Goal: Task Accomplishment & Management: Use online tool/utility

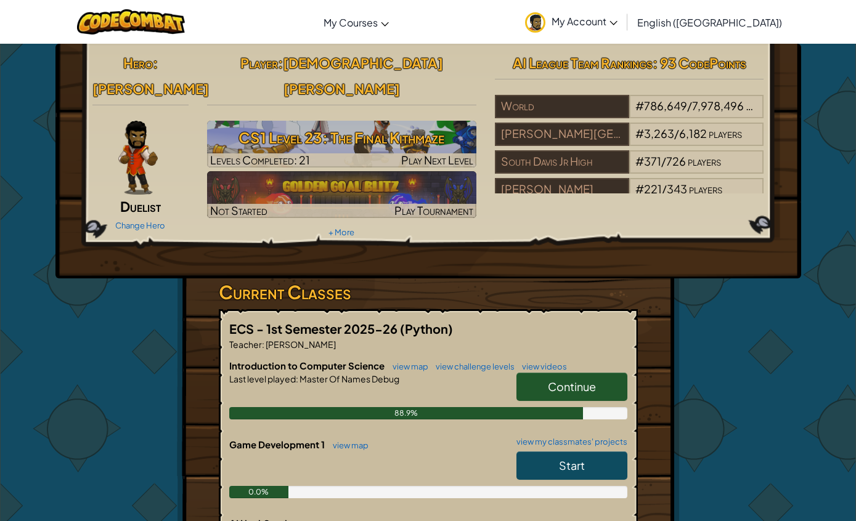
click at [617, 26] on span "My Account" at bounding box center [585, 21] width 66 height 13
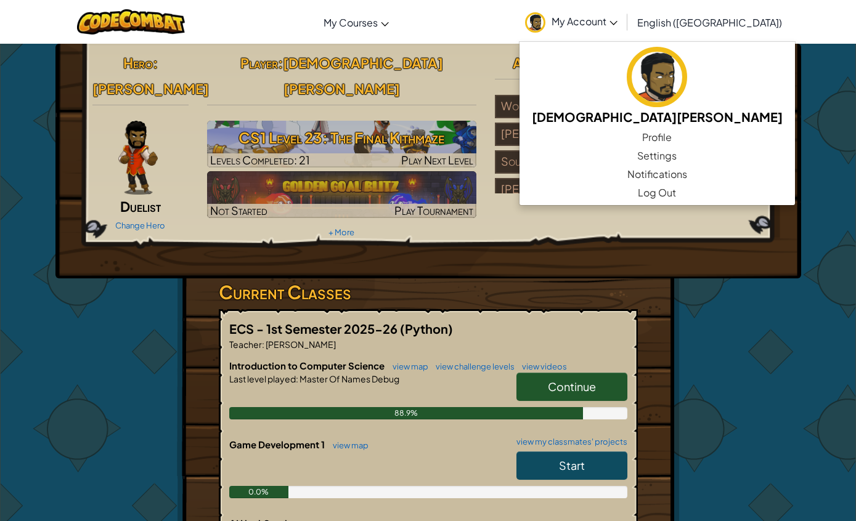
click at [663, 133] on link "Profile" at bounding box center [656, 137] width 275 height 18
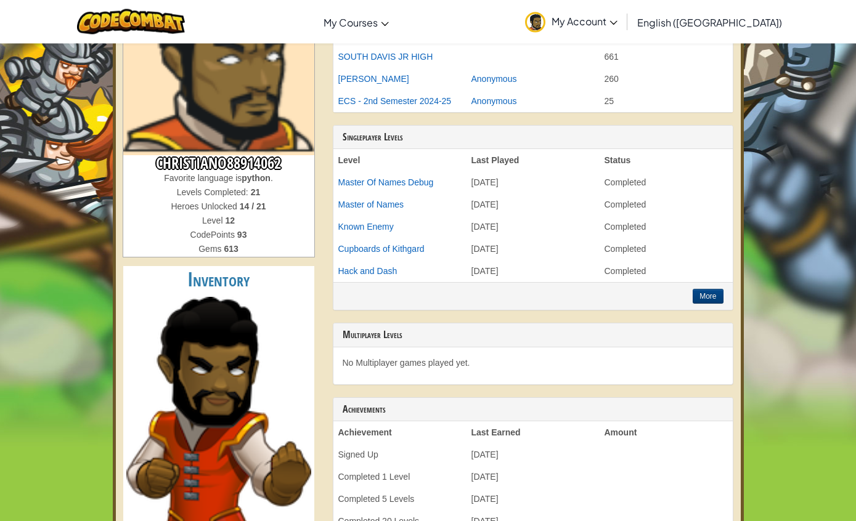
scroll to position [138, 0]
click at [706, 268] on td "Completed" at bounding box center [666, 271] width 133 height 22
click at [704, 289] on button "More" at bounding box center [708, 296] width 30 height 15
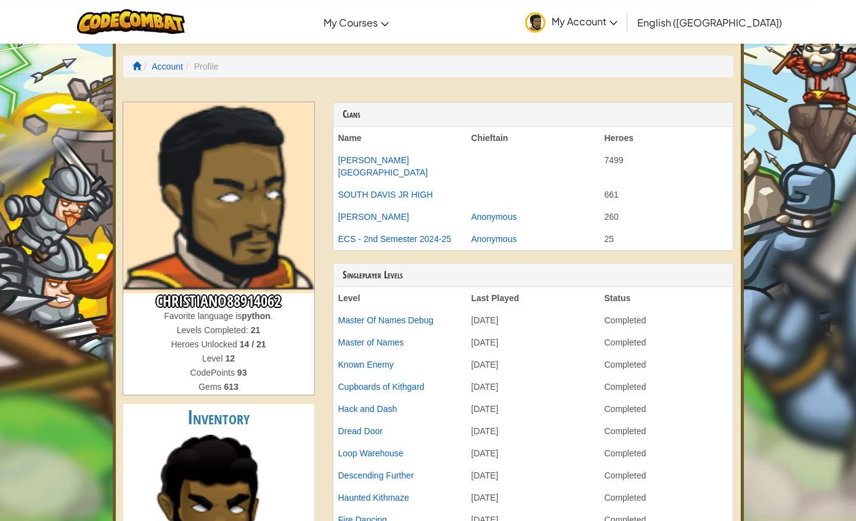
scroll to position [10, 0]
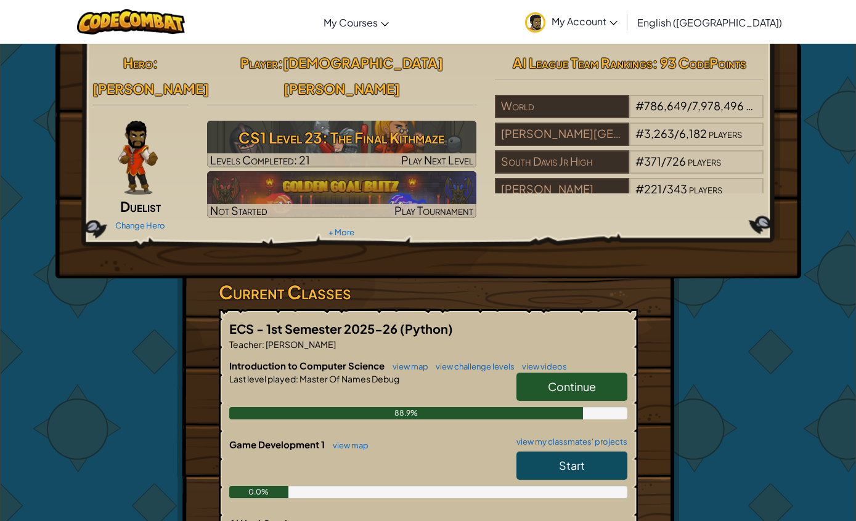
click at [0, 0] on link "CodeCombat Classroom" at bounding box center [0, 0] width 0 height 0
click at [697, 340] on div "Hero : [PERSON_NAME] Duelist Change Hero Player : [DEMOGRAPHIC_DATA][PERSON_NAM…" at bounding box center [428, 402] width 721 height 717
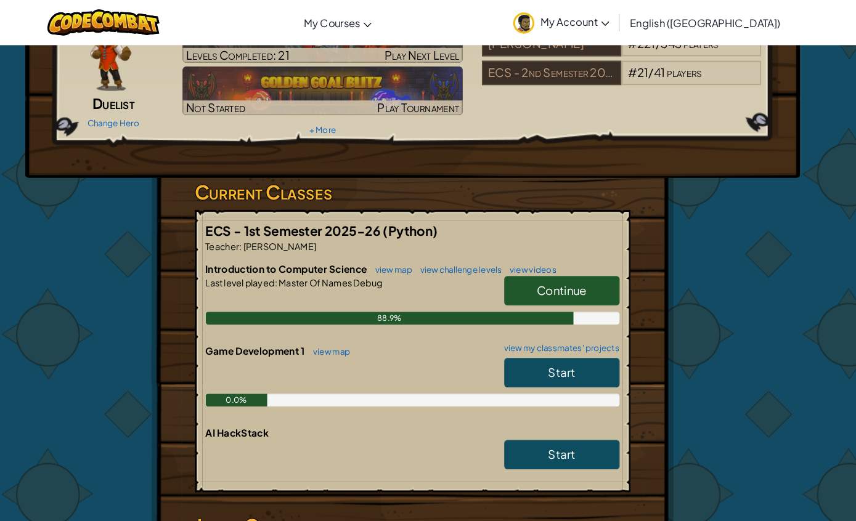
scroll to position [108, 0]
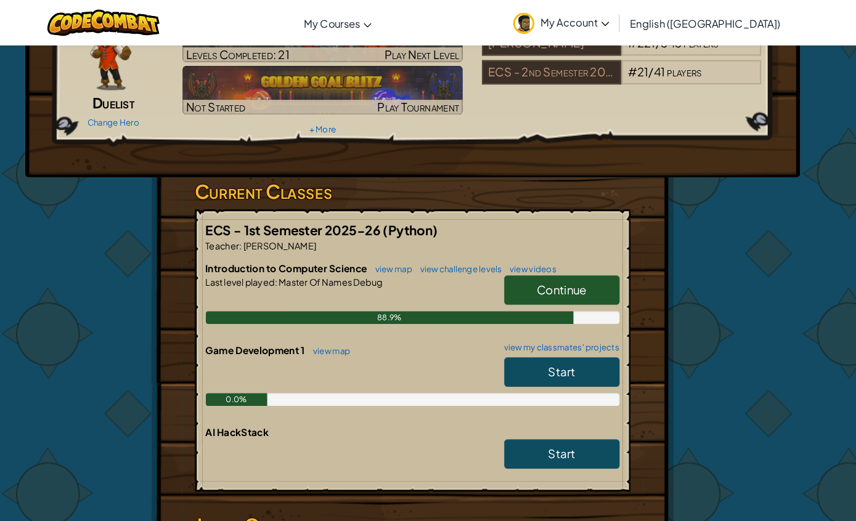
click at [550, 277] on span "Continue" at bounding box center [572, 279] width 48 height 14
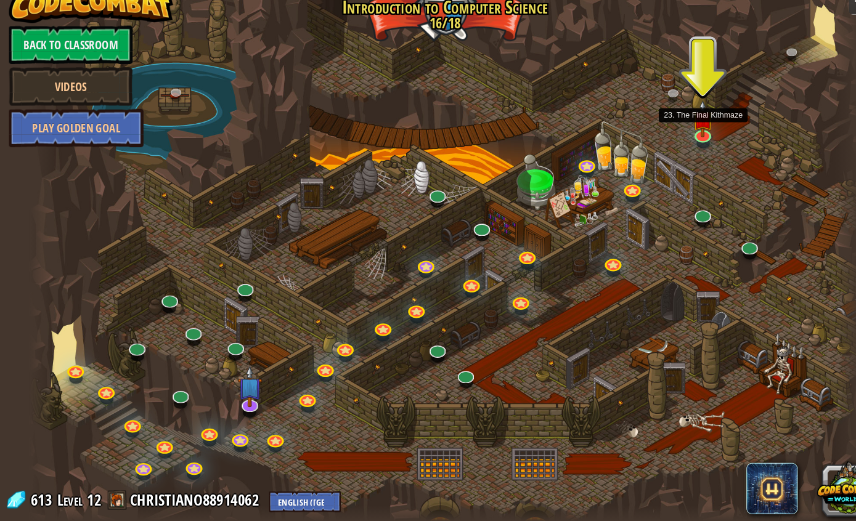
click at [672, 118] on img at bounding box center [675, 134] width 21 height 36
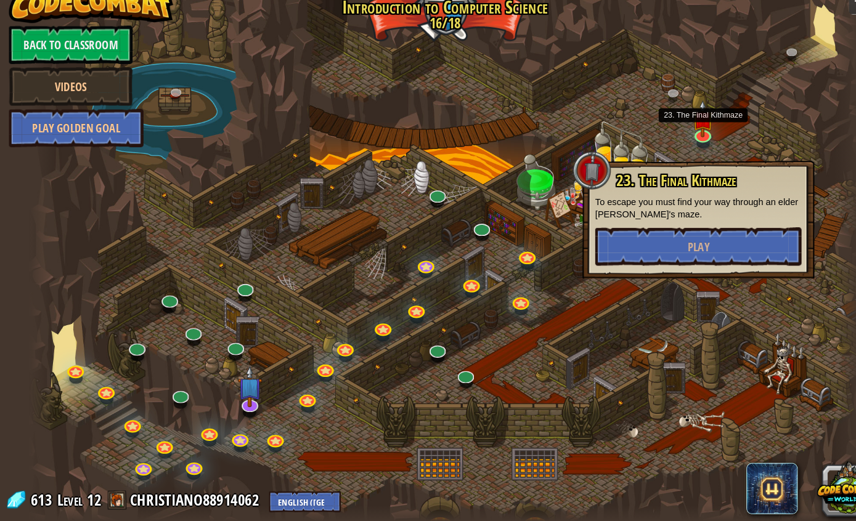
click at [670, 116] on img at bounding box center [675, 134] width 21 height 36
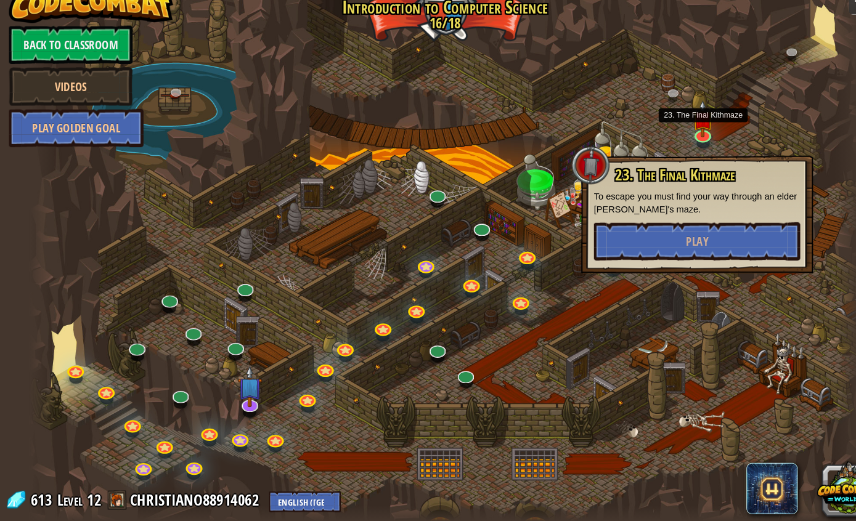
click at [663, 245] on span "Play" at bounding box center [670, 252] width 21 height 15
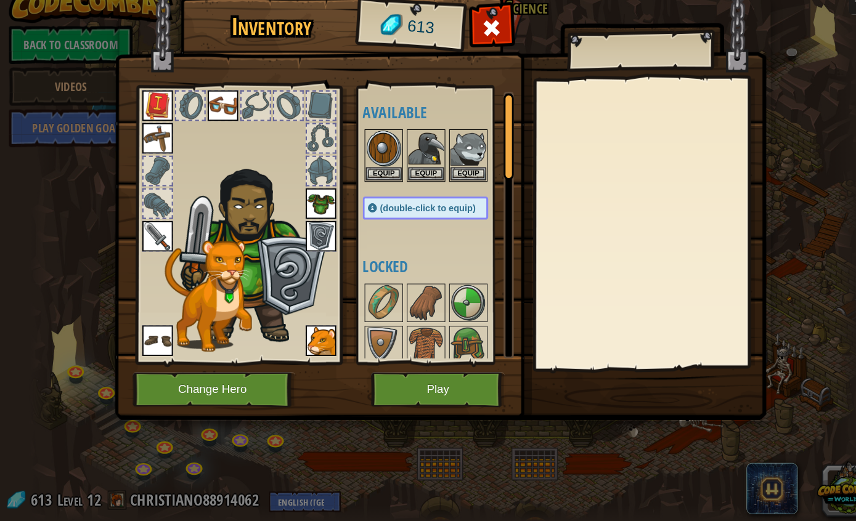
click at [435, 378] on button "Play" at bounding box center [421, 395] width 129 height 34
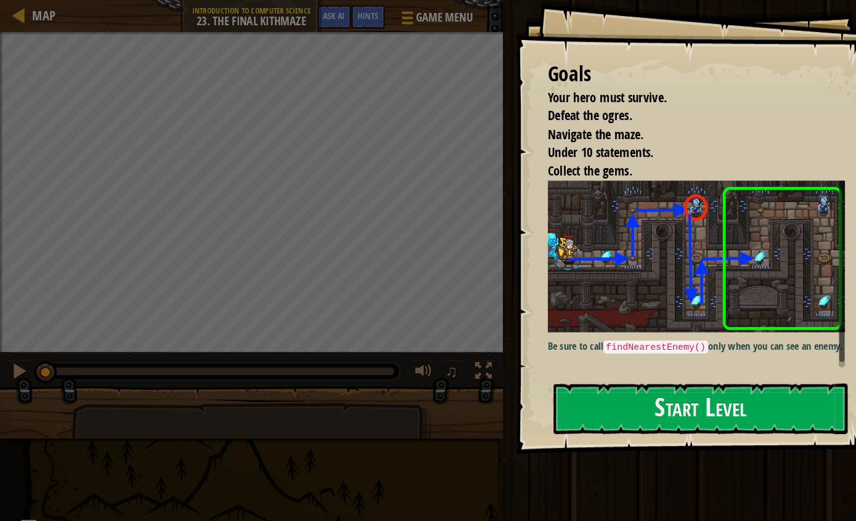
click at [708, 375] on button "Start Level" at bounding box center [673, 393] width 283 height 49
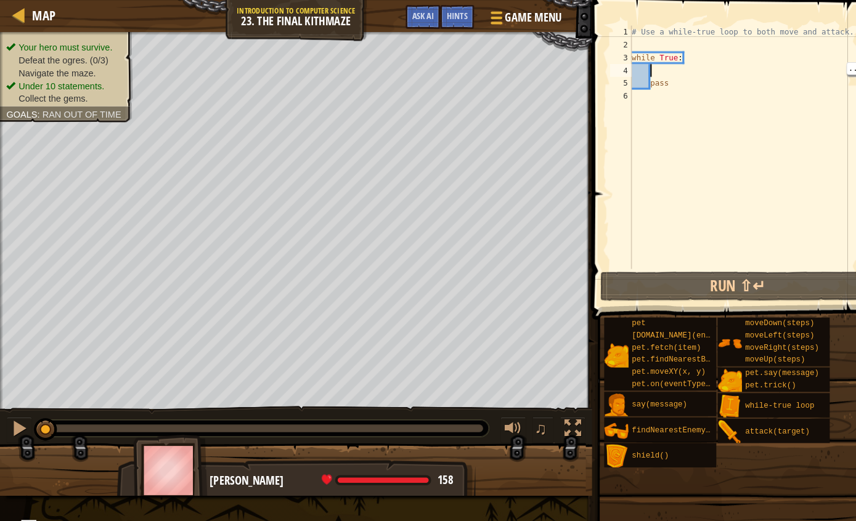
click at [696, 88] on div "# Use a while-true loop to both move and attack. while True : pass" at bounding box center [721, 154] width 232 height 259
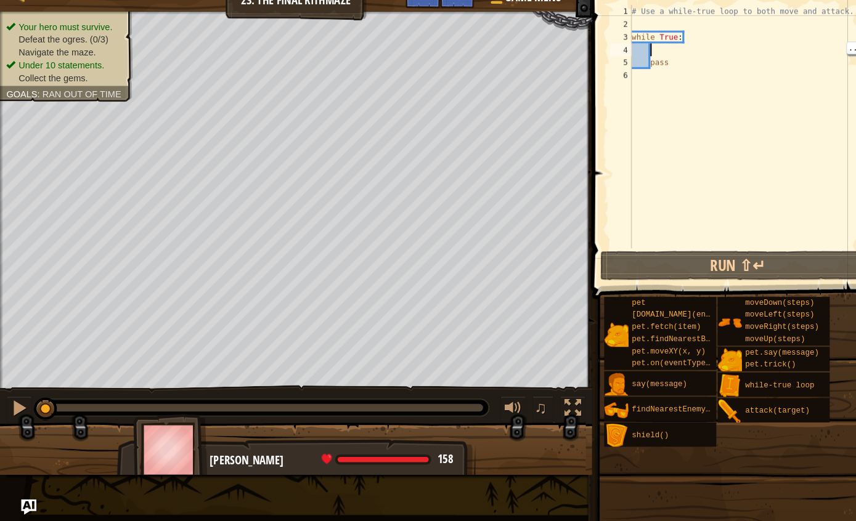
click at [653, 47] on div "# Use a while-true loop to both move and attack. while True : pass" at bounding box center [721, 154] width 232 height 259
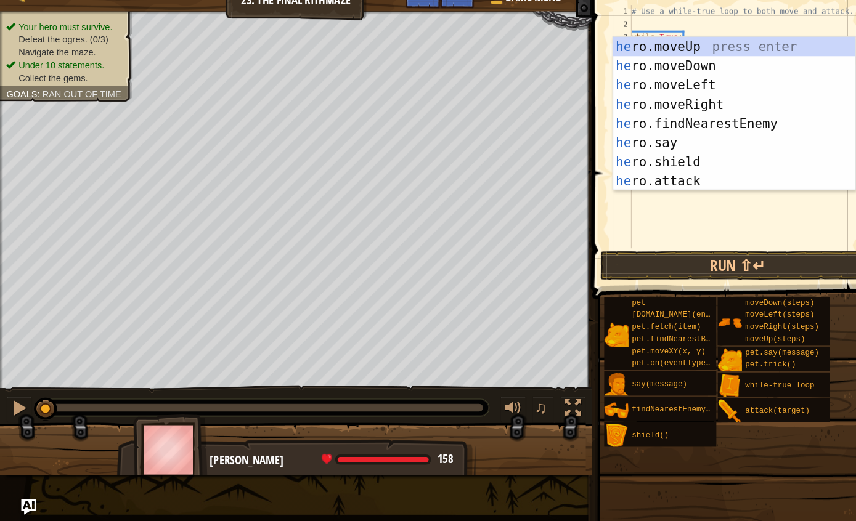
scroll to position [13, 26]
type textarea "abcde fg"
